Goal: Information Seeking & Learning: Find specific fact

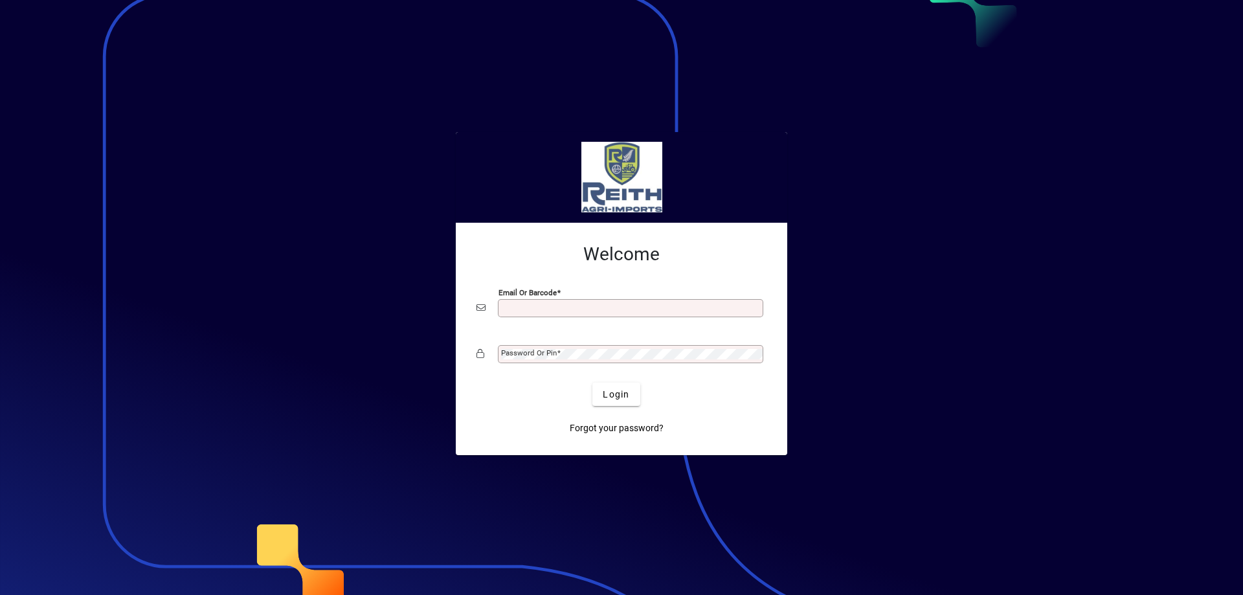
click at [520, 304] on input "Email or Barcode" at bounding box center [632, 308] width 262 height 10
type input "**********"
click at [534, 350] on mat-label "Password or Pin" at bounding box center [529, 352] width 56 height 9
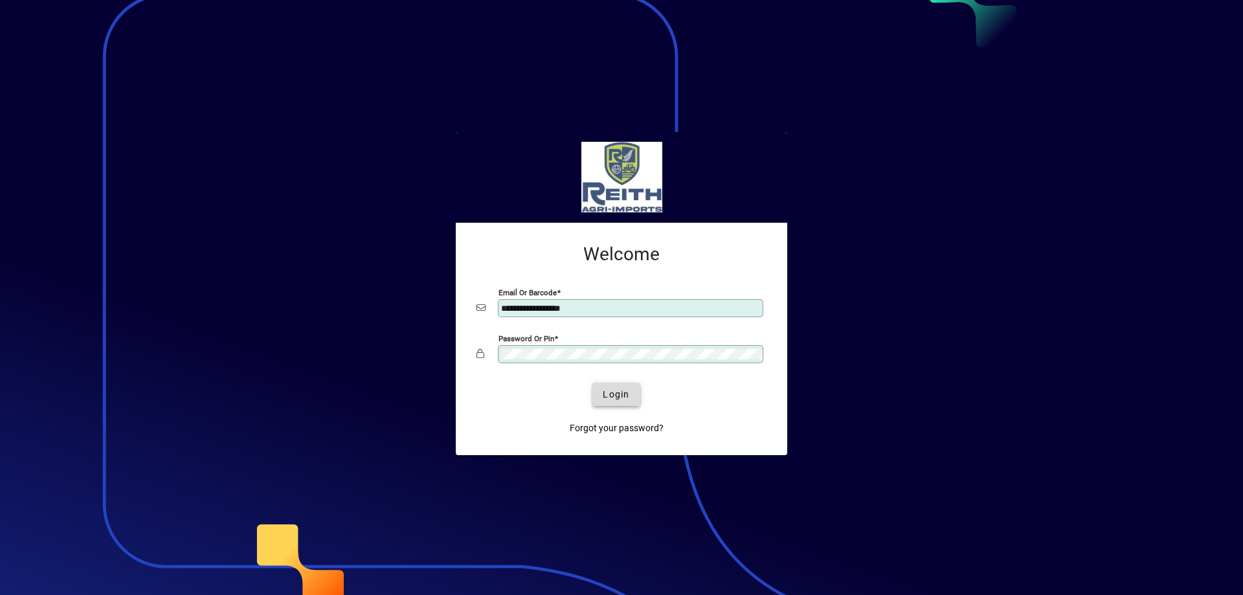
click at [617, 398] on span "Login" at bounding box center [616, 395] width 27 height 14
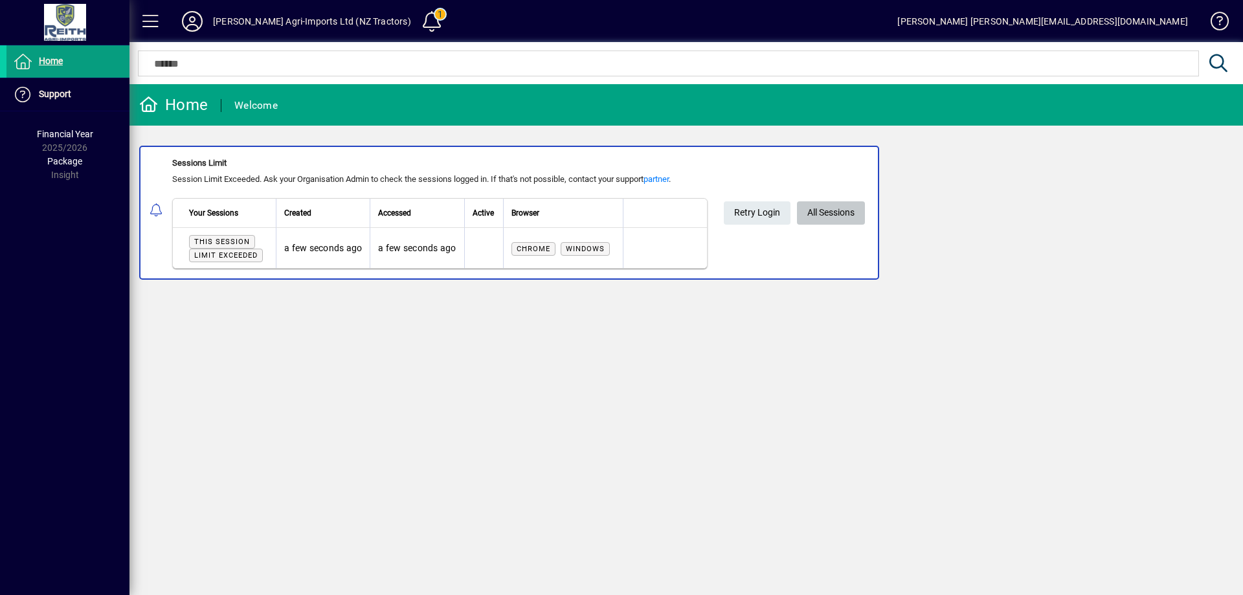
click at [833, 211] on span "All Sessions" at bounding box center [831, 212] width 47 height 21
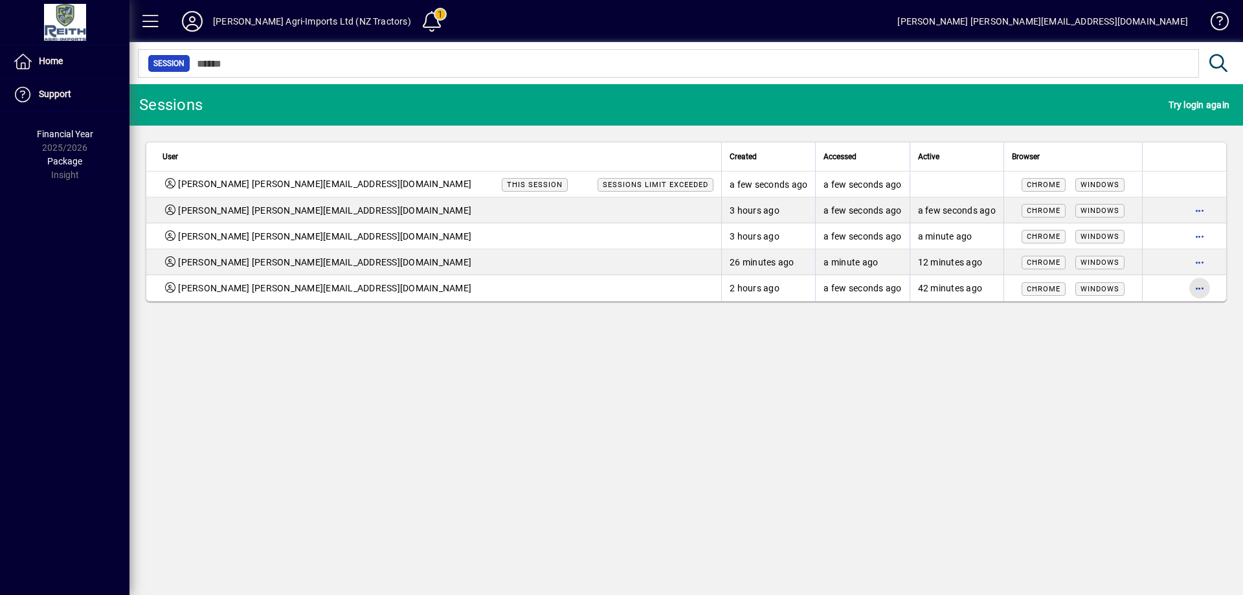
click at [1198, 286] on span "button" at bounding box center [1199, 288] width 31 height 31
click at [1119, 317] on span "Logout" at bounding box center [1145, 316] width 109 height 16
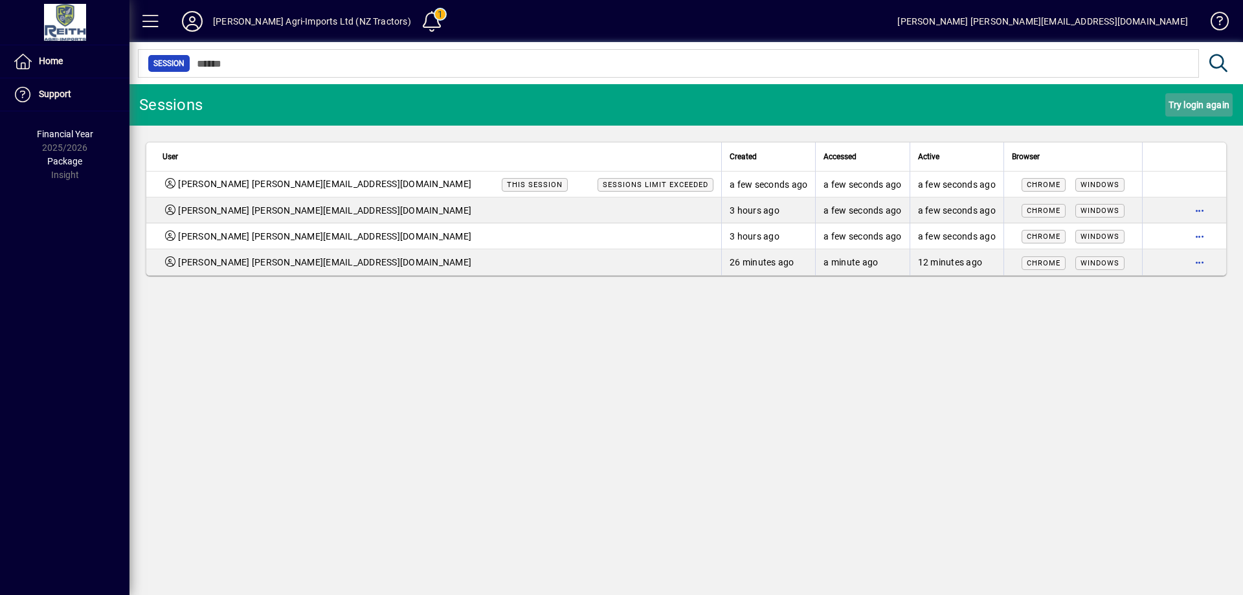
click at [1187, 102] on span "Try login again" at bounding box center [1199, 105] width 61 height 21
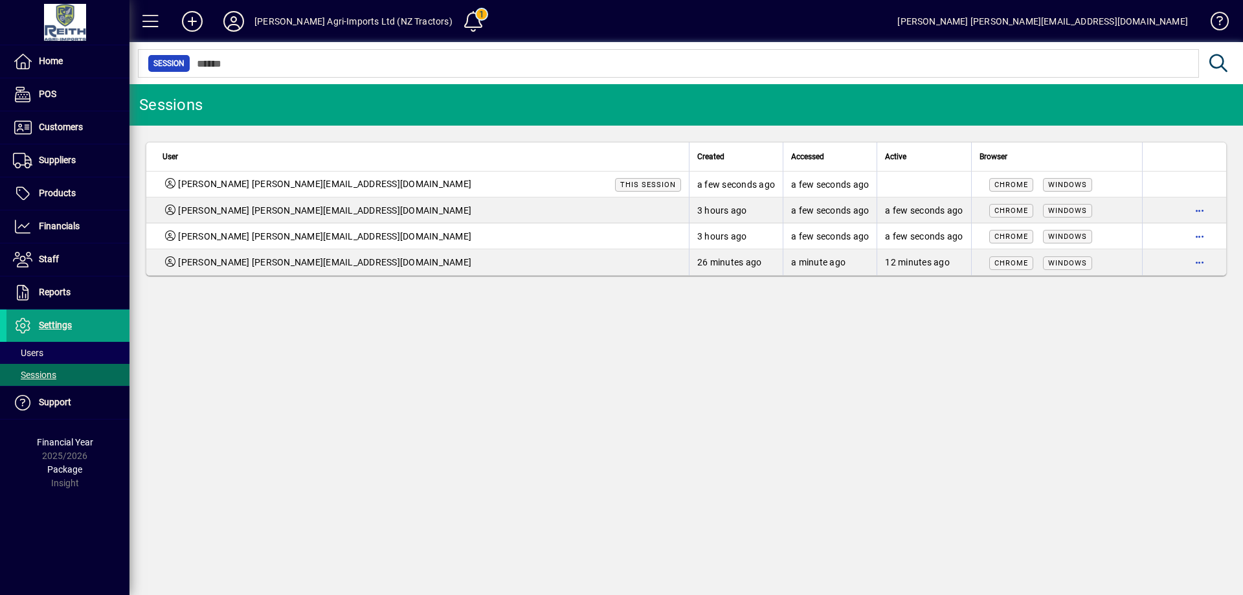
click at [264, 184] on span "Grant Reith grant@reithagri.nz" at bounding box center [324, 184] width 293 height 14
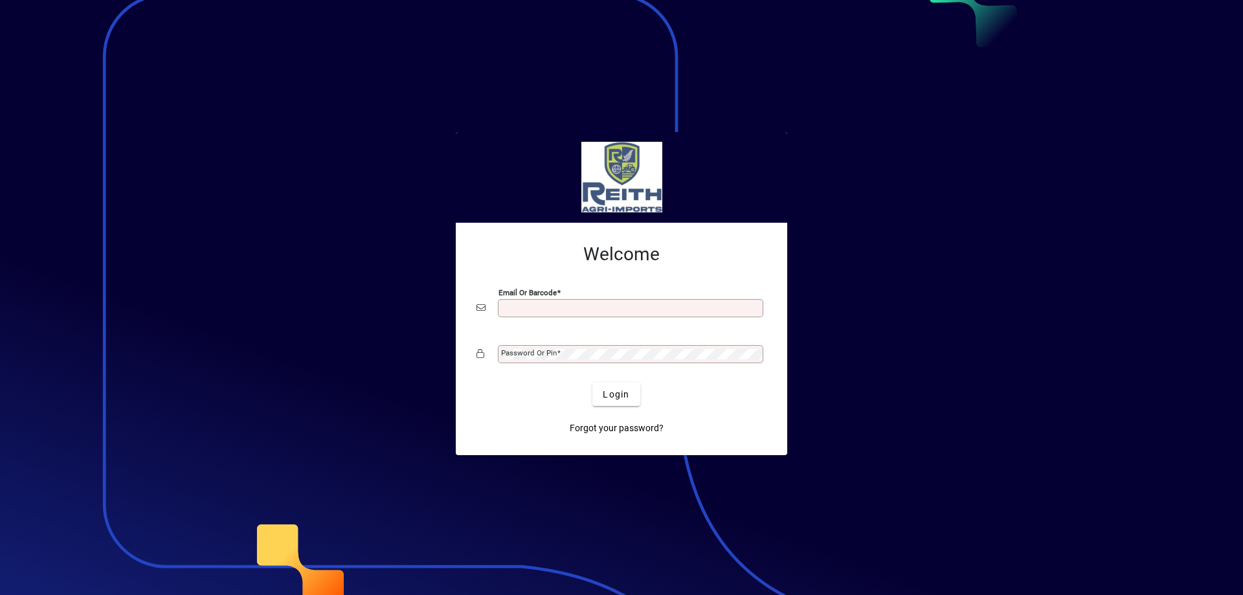
click at [521, 300] on div "Email or Barcode" at bounding box center [631, 308] width 266 height 18
type input "**********"
click at [518, 354] on mat-label "Password or Pin" at bounding box center [529, 352] width 56 height 9
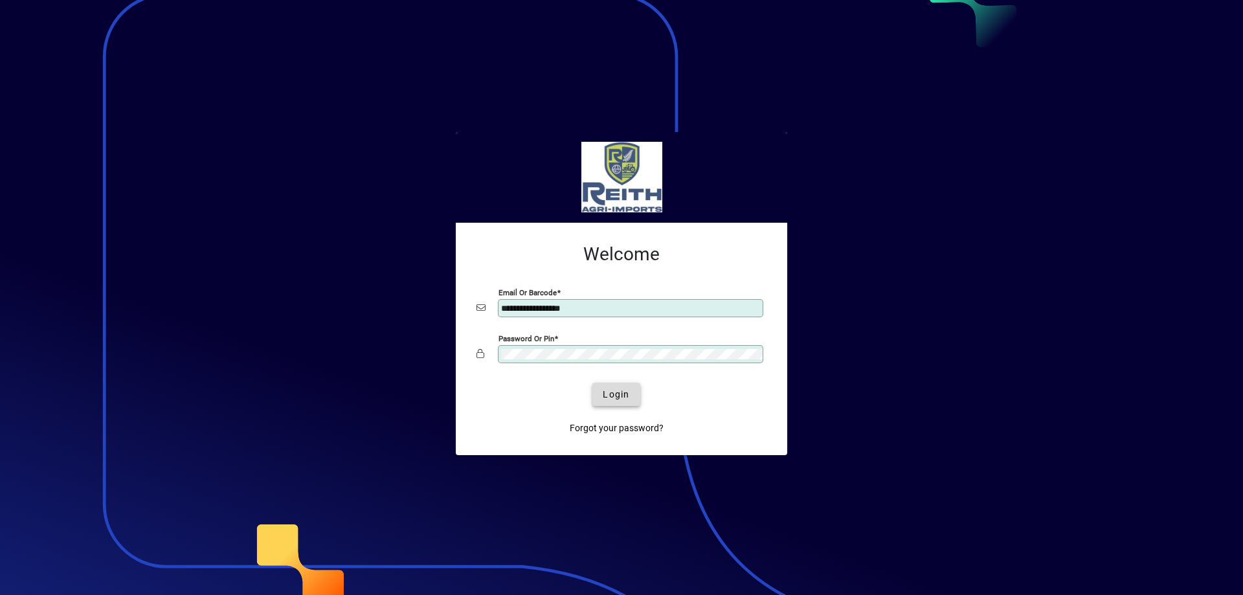
click at [622, 397] on span "Login" at bounding box center [616, 395] width 27 height 14
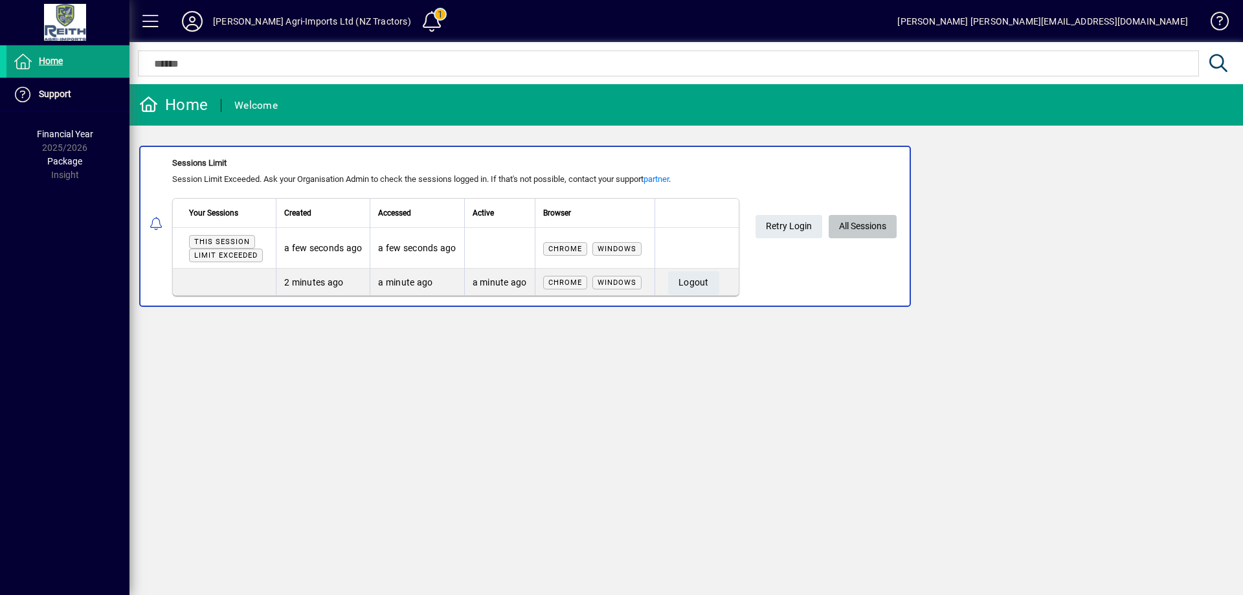
click at [858, 222] on span "All Sessions" at bounding box center [862, 226] width 47 height 21
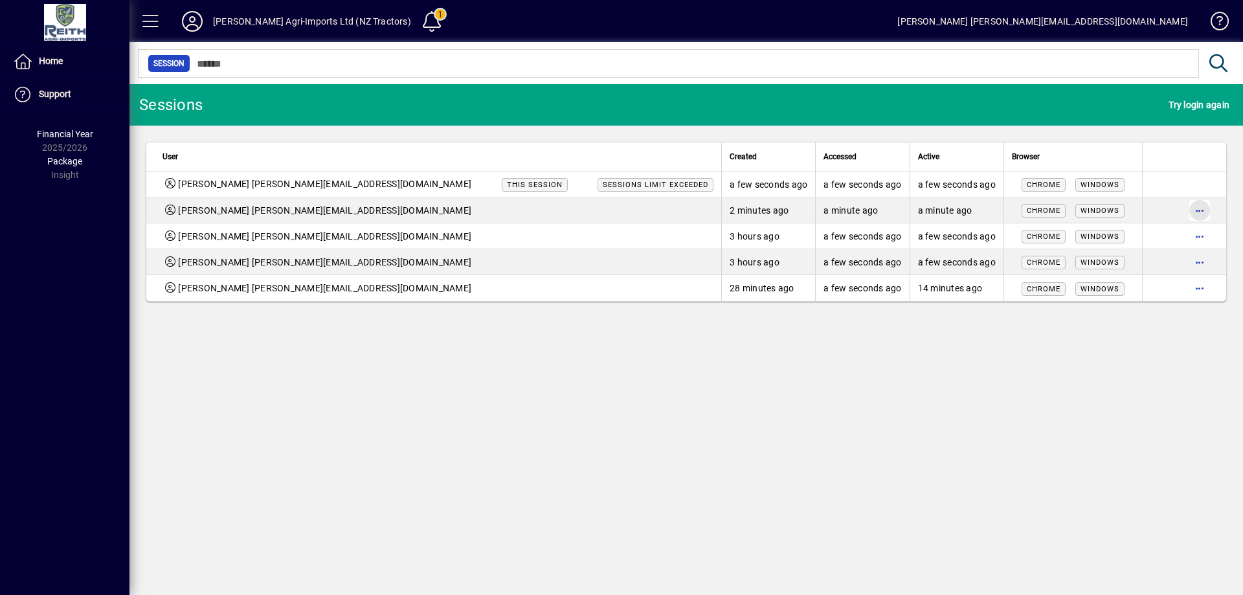
click at [1204, 212] on span "button" at bounding box center [1199, 210] width 31 height 31
click at [1116, 239] on span "Logout" at bounding box center [1145, 238] width 109 height 16
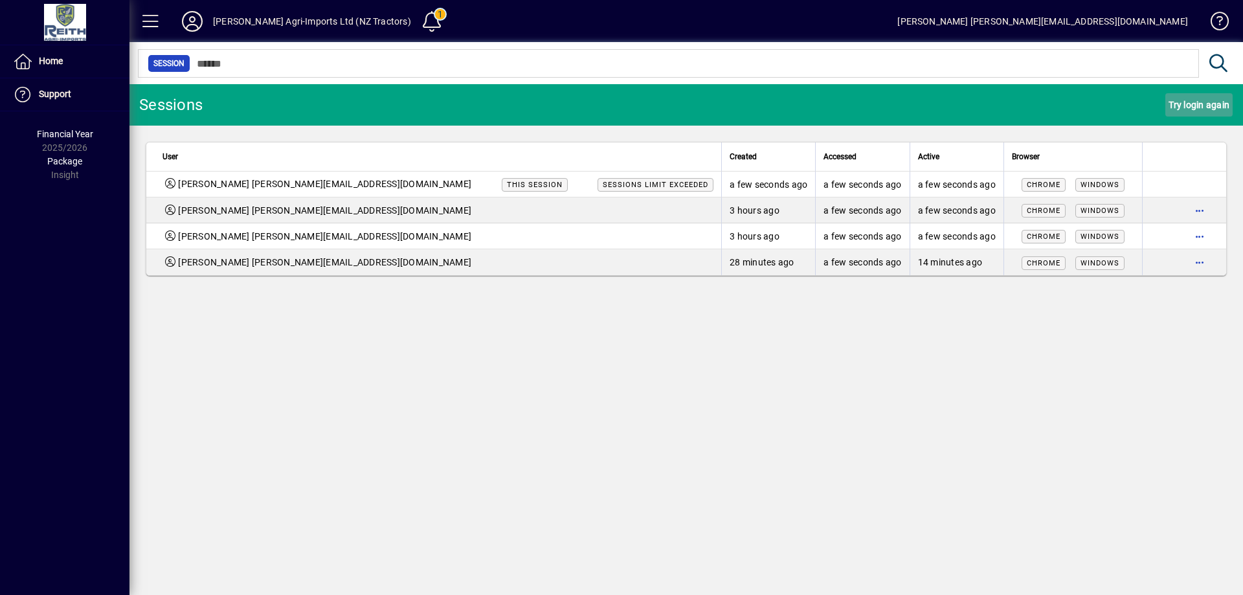
click at [1198, 103] on span "Try login again" at bounding box center [1199, 105] width 61 height 21
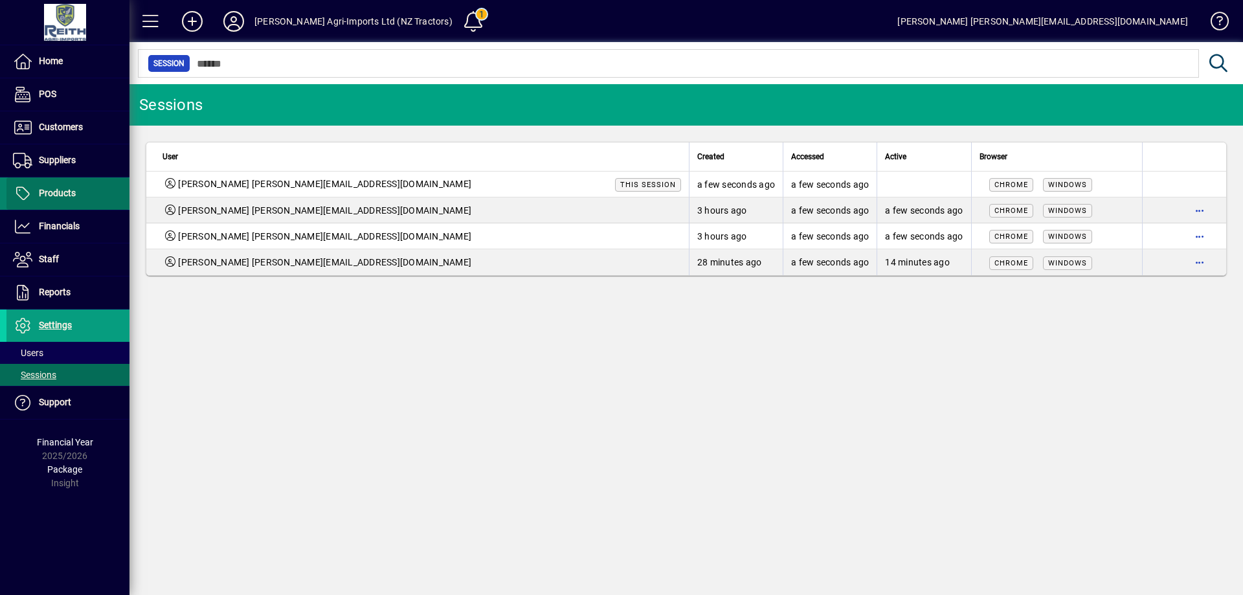
click at [60, 191] on span "Products" at bounding box center [57, 193] width 37 height 10
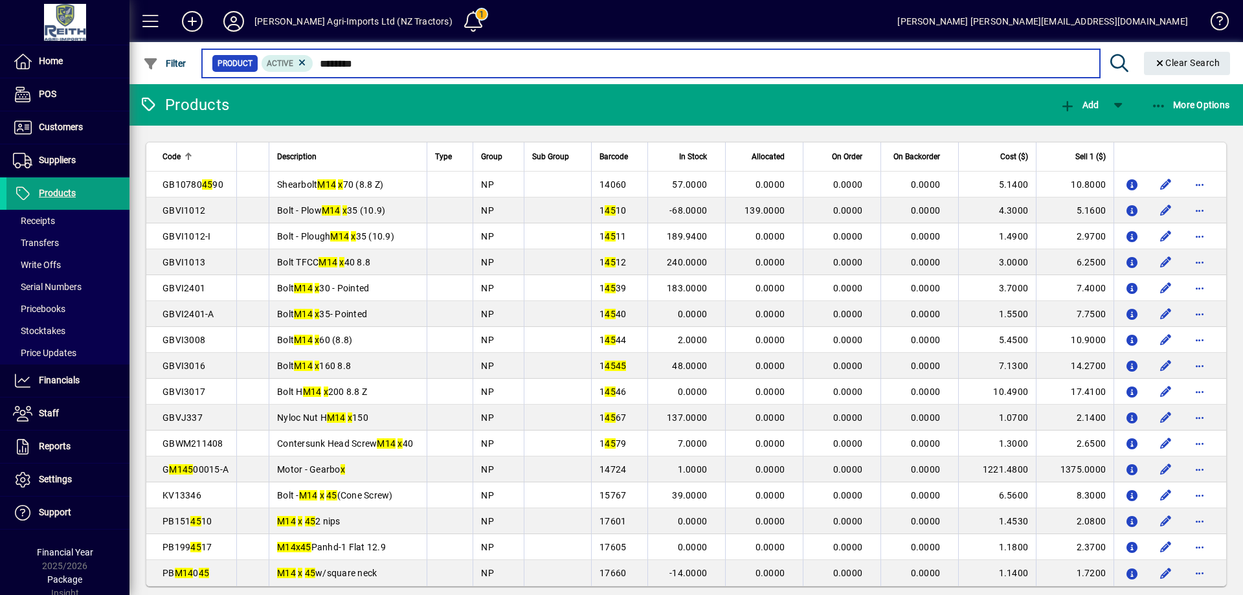
type input "********"
